Goal: Task Accomplishment & Management: Complete application form

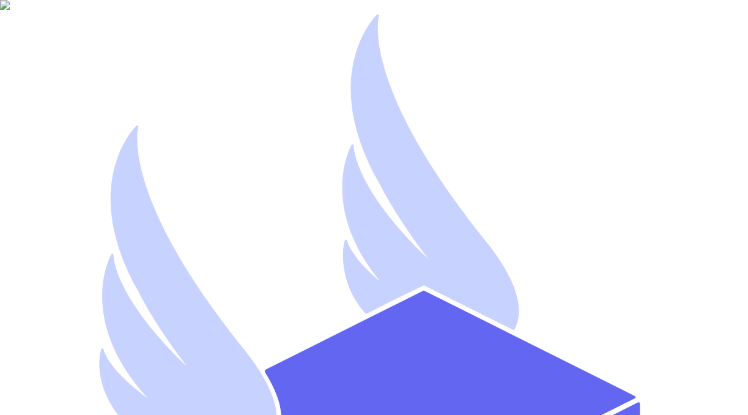
type input "a"
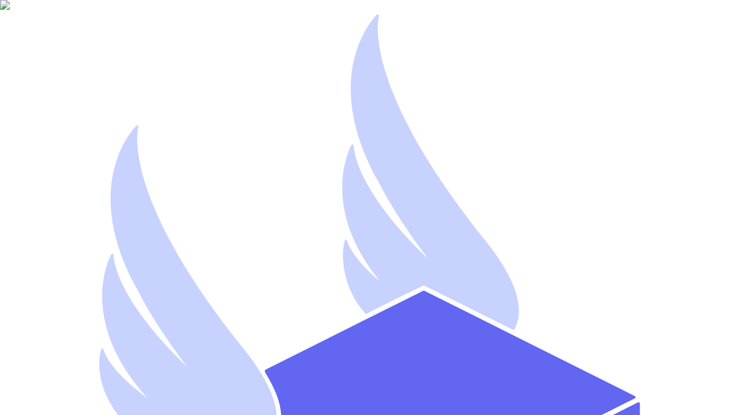
type input "artest103"
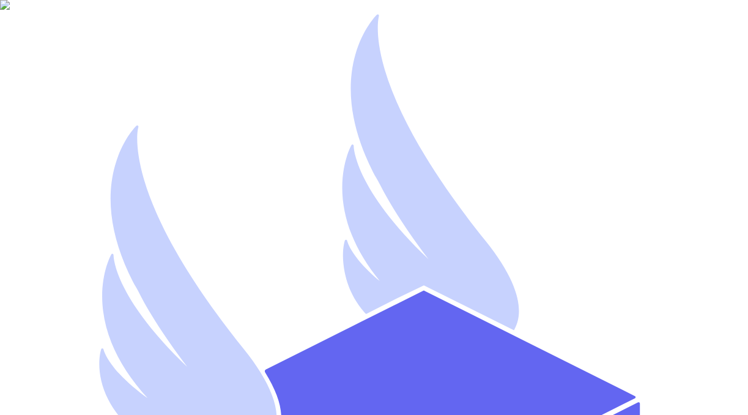
type input "artest103@yopmail.com"
select select "you_reached_out_to_me"
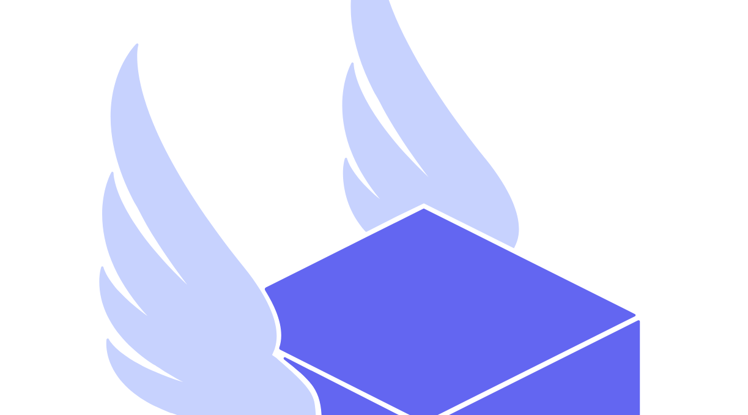
scroll to position [87, 0]
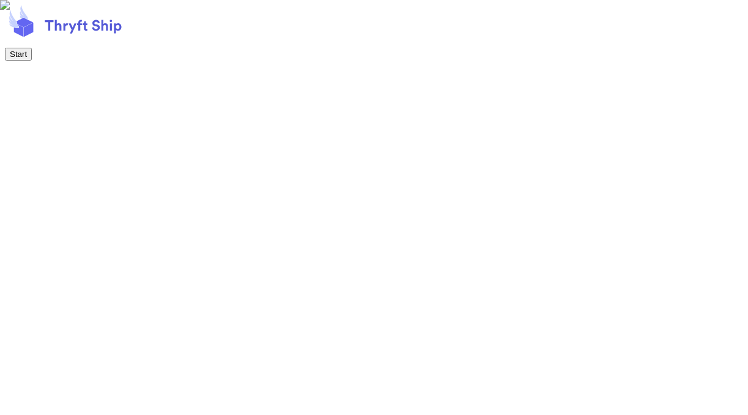
click at [32, 61] on button "Start" at bounding box center [18, 54] width 27 height 13
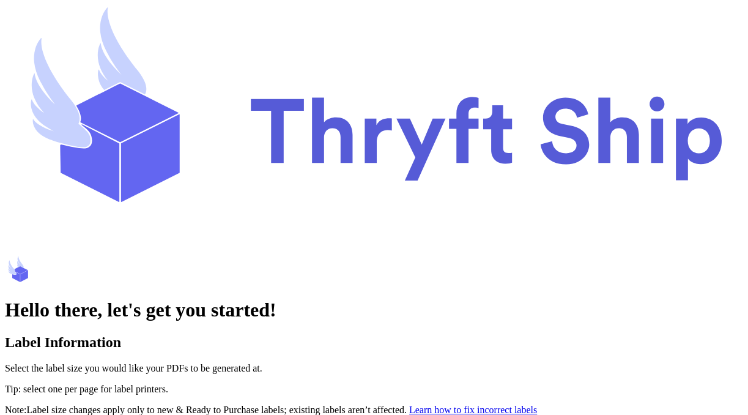
scroll to position [114, 0]
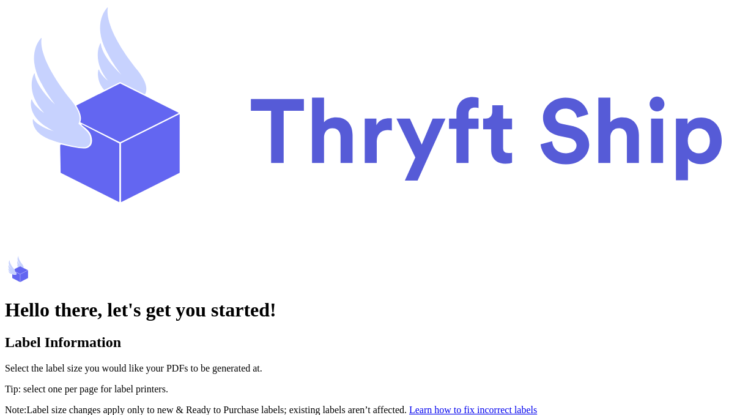
scroll to position [394, 0]
type input "John"
type input "Doe"
type input "IT"
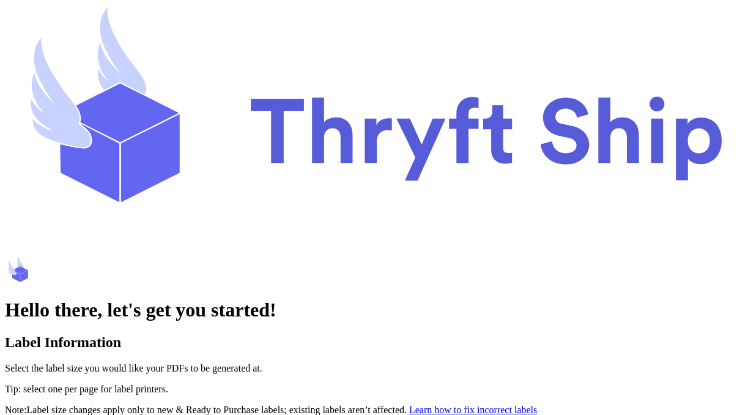
type input "1234567890"
type input "39 Harry Place"
type input "Lahore"
type input "54000"
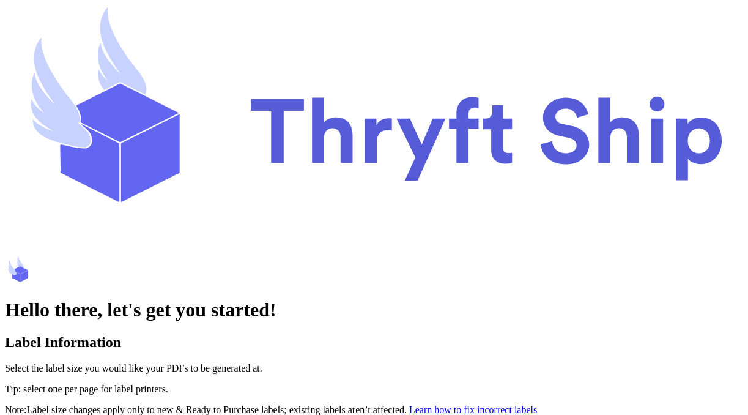
select select "AL"
